Goal: Transaction & Acquisition: Purchase product/service

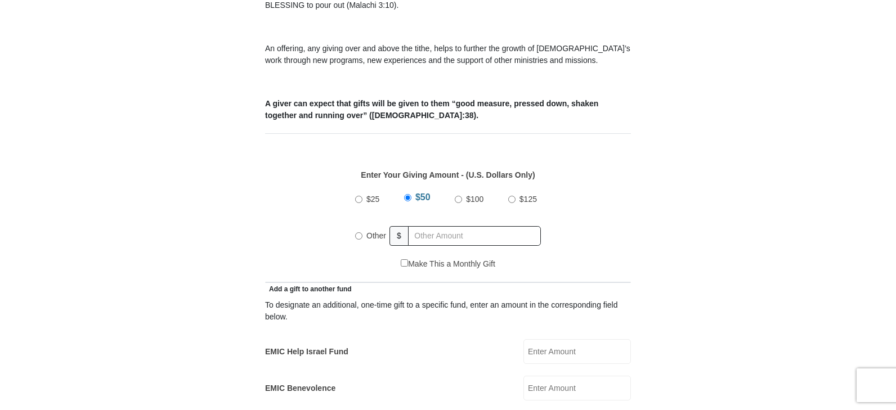
click at [358, 232] on input "Other" at bounding box center [358, 235] width 7 height 7
radio input "true"
click at [418, 226] on input "text" at bounding box center [476, 236] width 129 height 20
type input "300.00"
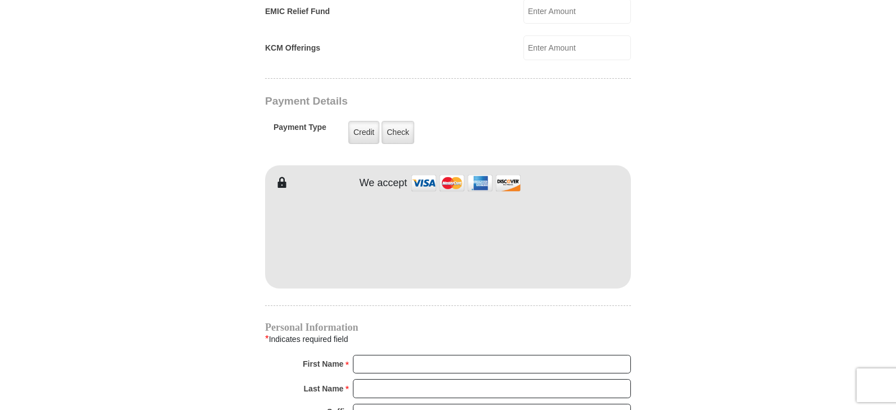
scroll to position [957, 0]
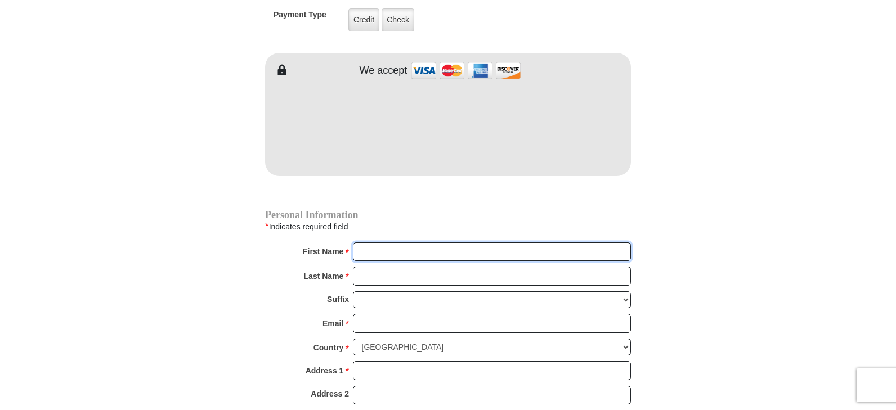
click at [378, 243] on input "First Name *" at bounding box center [492, 252] width 278 height 19
type input "[PERSON_NAME] and [PERSON_NAME]"
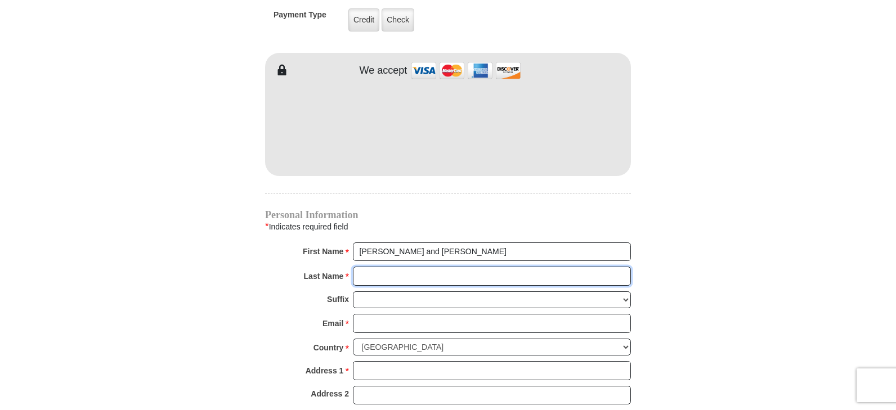
click at [373, 267] on input "Last Name *" at bounding box center [492, 276] width 278 height 19
type input "[PERSON_NAME]"
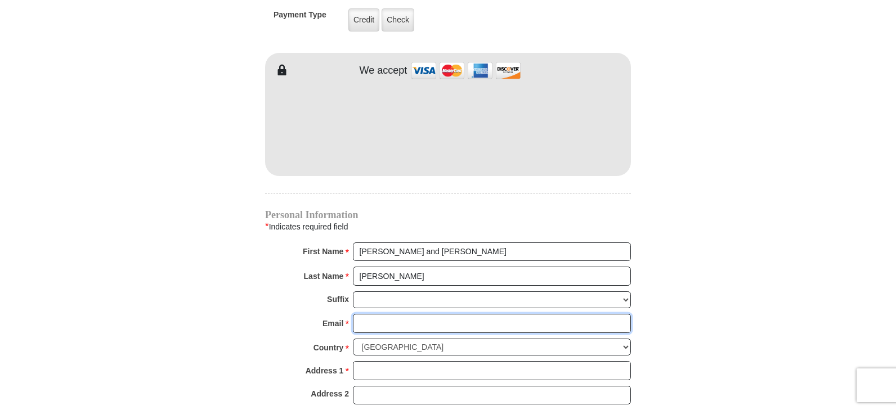
click at [365, 314] on input "Email *" at bounding box center [492, 323] width 278 height 19
type input "[EMAIL_ADDRESS][DOMAIN_NAME]"
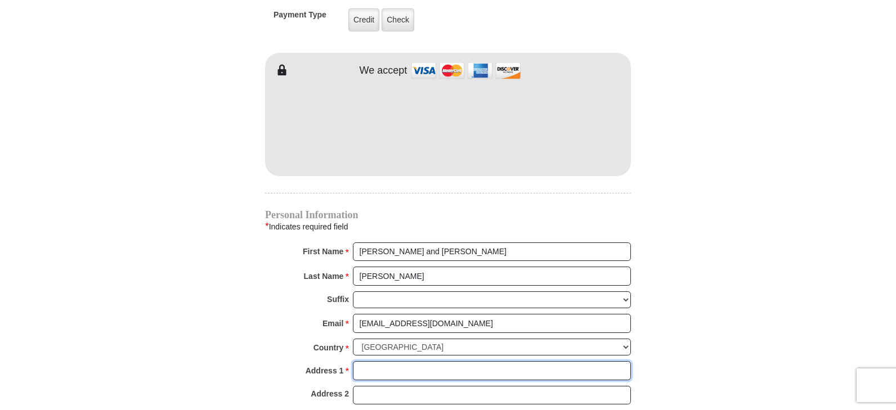
type input "[STREET_ADDRESS][PERSON_NAME]"
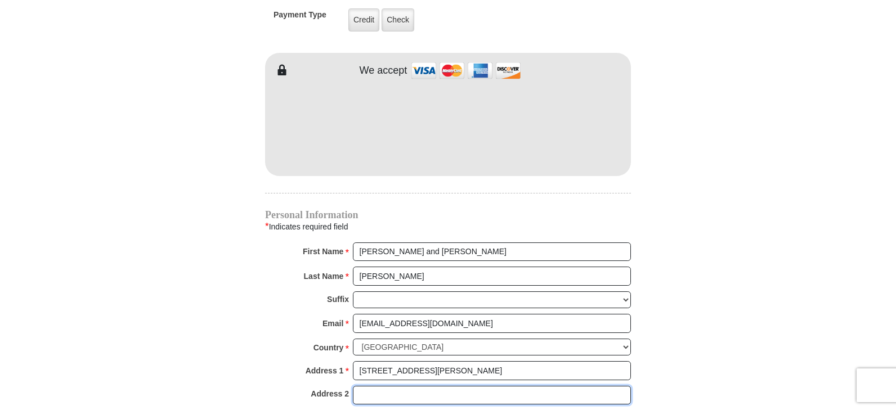
type input "1"
type input "Petoskey"
select select "MI"
type input "49770"
type input "2317582161"
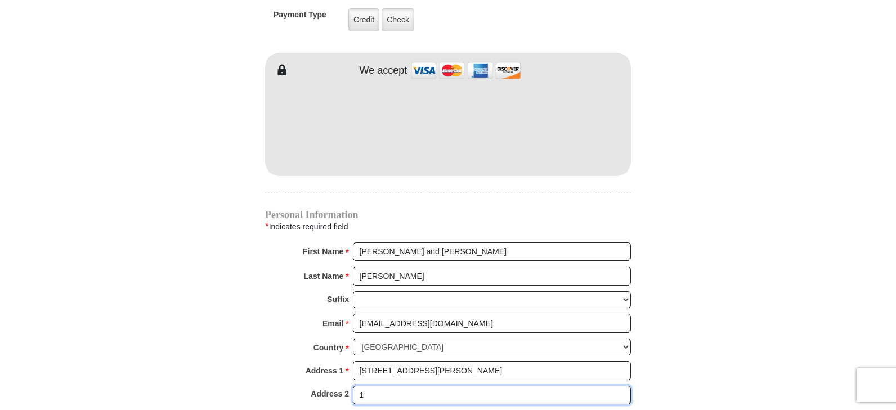
drag, startPoint x: 369, startPoint y: 380, endPoint x: 374, endPoint y: 375, distance: 7.2
click at [374, 386] on input "1" at bounding box center [492, 395] width 278 height 19
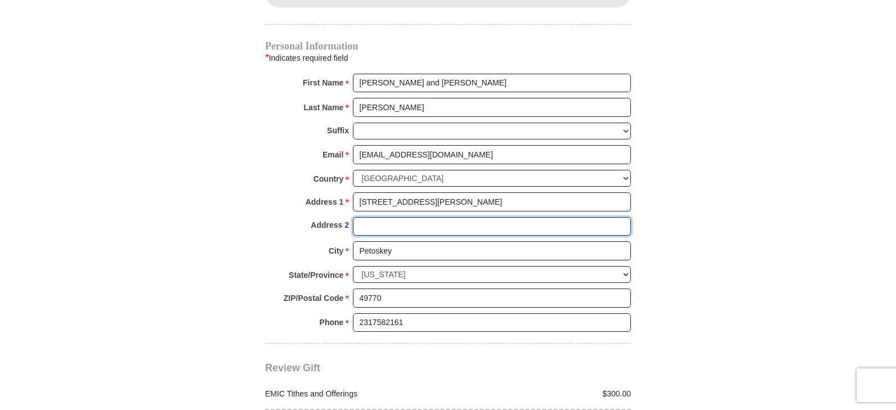
scroll to position [1238, 0]
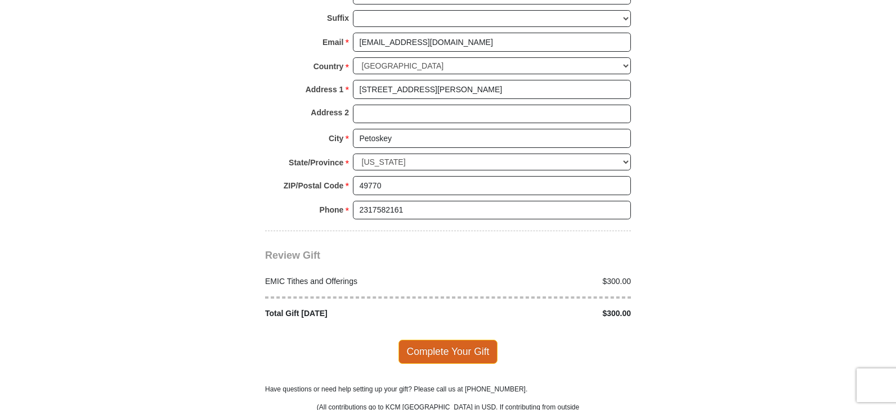
click at [426, 340] on span "Complete Your Gift" at bounding box center [448, 352] width 100 height 24
